Goal: Information Seeking & Learning: Learn about a topic

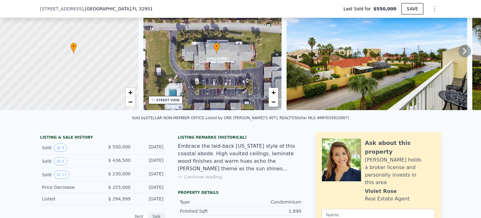
scroll to position [46, 0]
click at [208, 179] on button "Continue reading" at bounding box center [200, 176] width 44 height 6
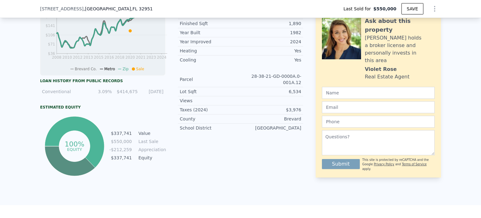
scroll to position [316, 0]
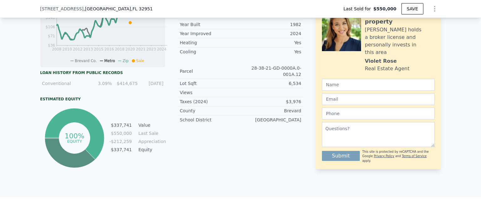
click at [208, 195] on div "LISTING & SALE HISTORY Sold 0 $ 550,000 May 11, 2025 Sold 0 $ 436,500 Dec 15, 2…" at bounding box center [240, 27] width 481 height 340
click at [141, 63] on div "Brevard Co. Metro Zip Sale" at bounding box center [108, 59] width 129 height 8
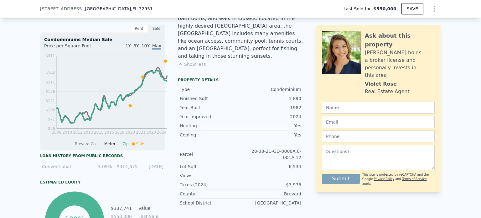
scroll to position [233, 0]
click at [188, 64] on button "Show less" at bounding box center [192, 65] width 28 height 6
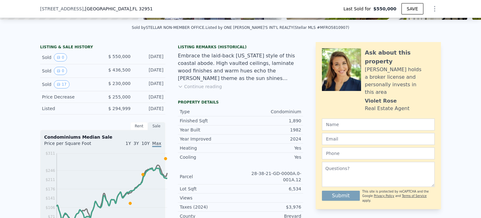
scroll to position [135, 0]
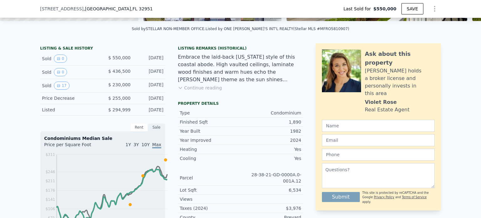
click at [208, 181] on div "Parcel" at bounding box center [210, 177] width 61 height 6
click at [252, 72] on div "Embrace the laid-back Florida style of this coastal abode. High vaulted ceiling…" at bounding box center [240, 68] width 125 height 30
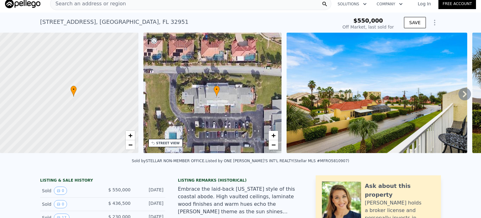
scroll to position [0, 0]
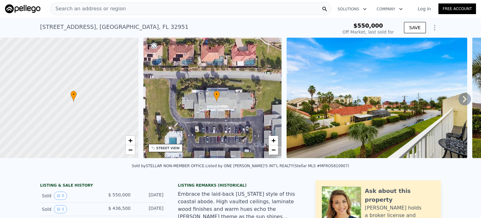
click at [460, 103] on icon at bounding box center [464, 99] width 13 height 13
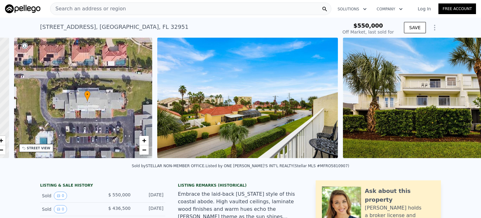
scroll to position [0, 155]
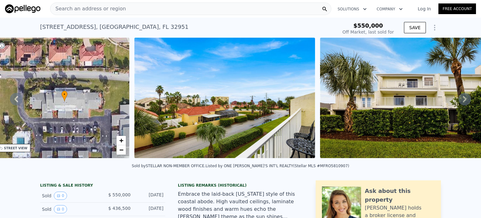
click at [460, 103] on icon at bounding box center [464, 99] width 13 height 13
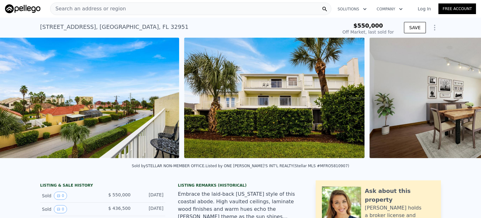
scroll to position [0, 304]
